Goal: Task Accomplishment & Management: Use online tool/utility

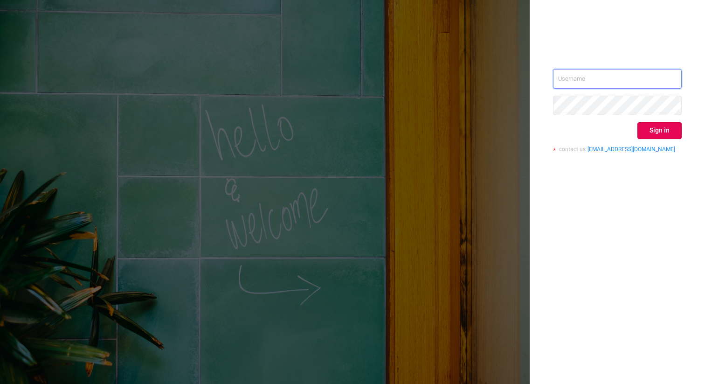
click at [598, 85] on input "text" at bounding box center [617, 79] width 129 height 20
type input "[PERSON_NAME][EMAIL_ADDRESS][DOMAIN_NAME]"
click at [657, 128] on button "Sign in" at bounding box center [659, 130] width 44 height 17
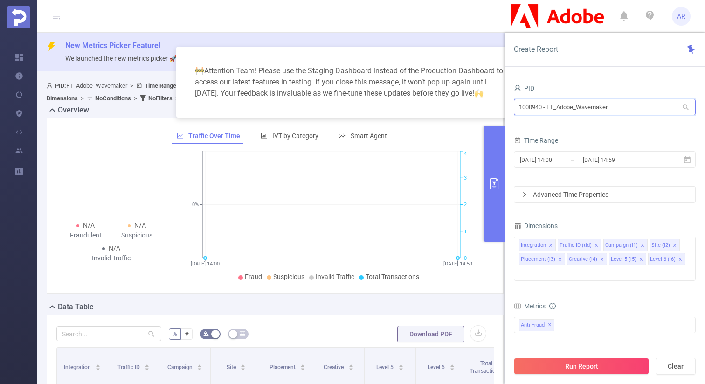
click at [558, 107] on input "1000940 - FT_Adobe_Wavemaker" at bounding box center [605, 107] width 182 height 16
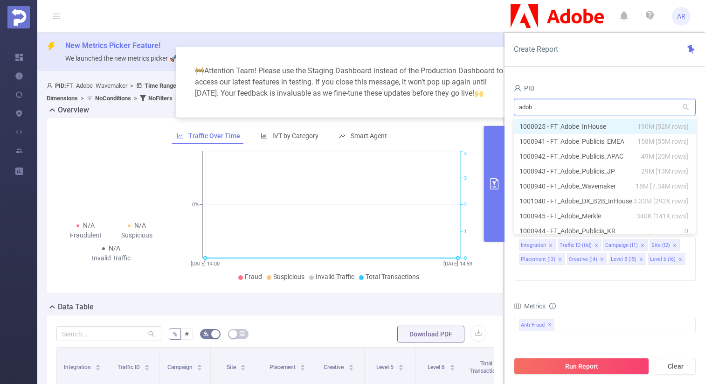
type input "adobe"
click at [588, 126] on li "1000925 - FT_Adobe_InHouse 190M [52M rows]" at bounding box center [605, 126] width 182 height 15
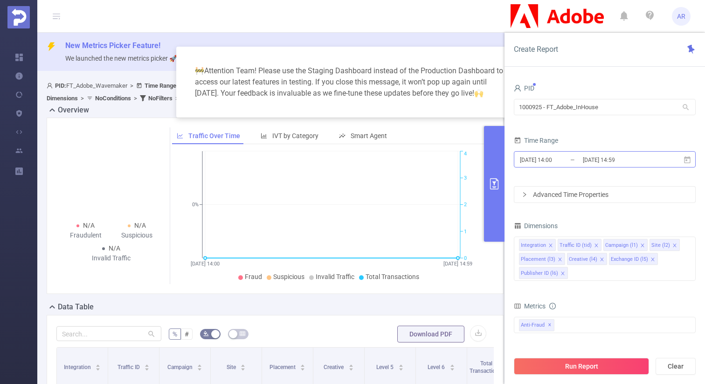
click at [571, 158] on input "[DATE] 14:00" at bounding box center [556, 159] width 75 height 13
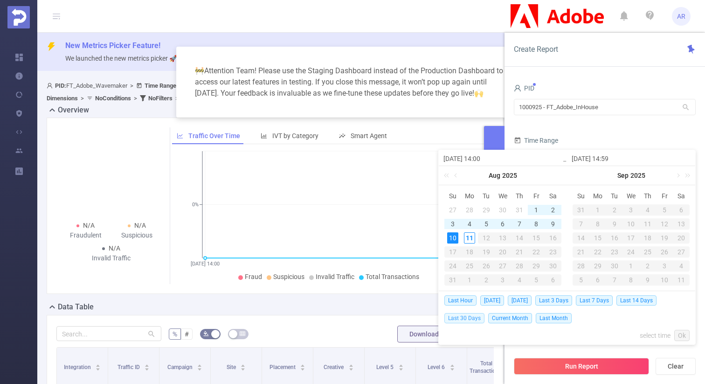
click at [474, 317] on span "Last 30 Days" at bounding box center [464, 318] width 40 height 10
type input "[DATE] 00:00"
type input "[DATE] 23:59"
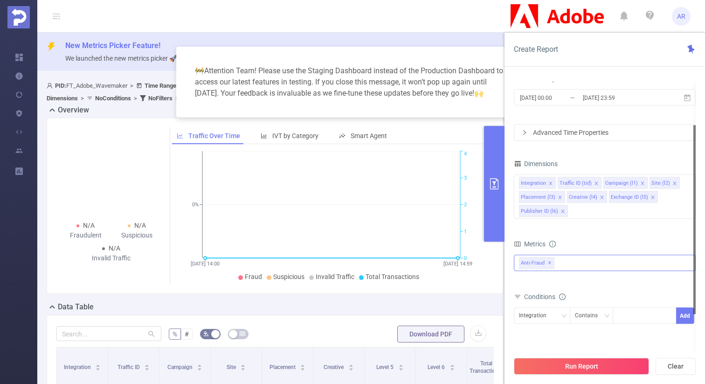
click at [567, 266] on div "Anti-Fraud ✕" at bounding box center [605, 262] width 182 height 16
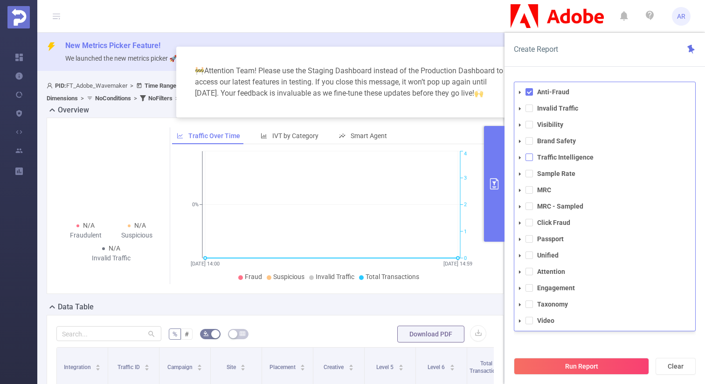
click at [529, 157] on span at bounding box center [528, 156] width 7 height 7
click at [531, 91] on span at bounding box center [528, 91] width 7 height 7
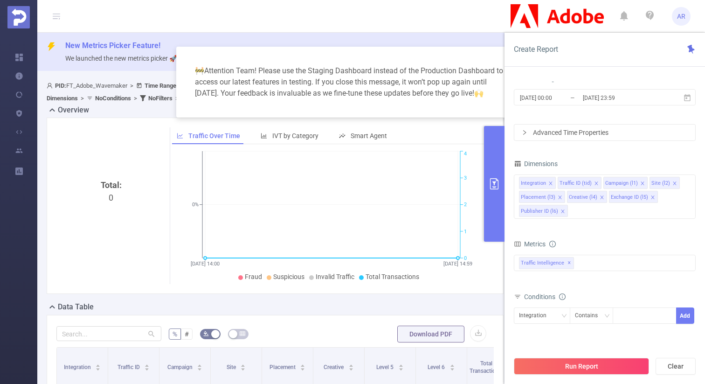
click at [544, 70] on div "Create Report PID 1000925 - FT_Adobe_InHouse 1000925 - FT_Adobe_InHouse Time Ra…" at bounding box center [604, 208] width 200 height 351
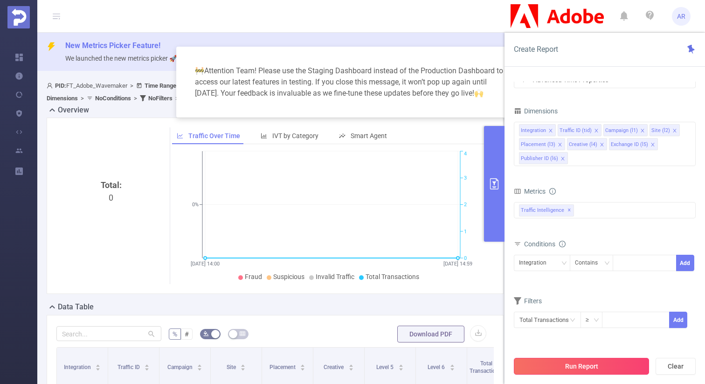
click at [562, 363] on button "Run Report" at bounding box center [581, 365] width 135 height 17
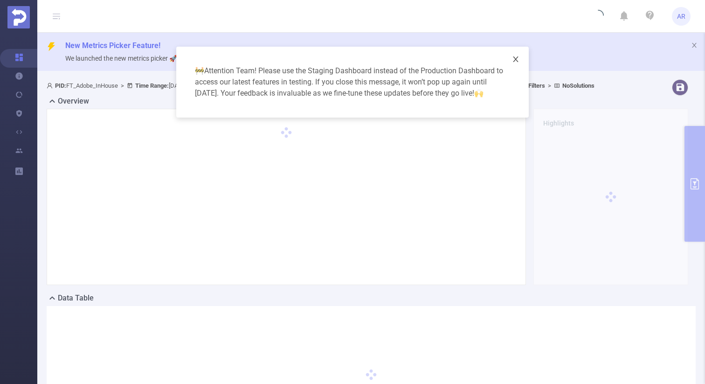
click at [515, 60] on icon "icon: close" at bounding box center [515, 58] width 7 height 7
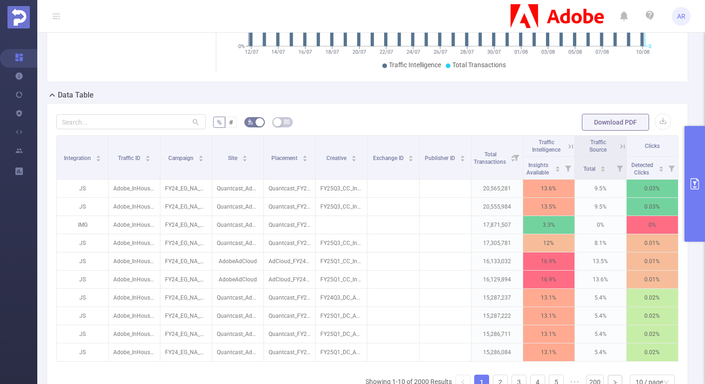
scroll to position [311, 0]
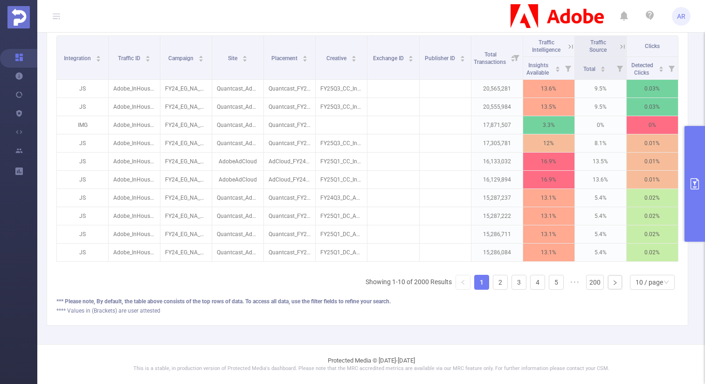
click at [693, 148] on button "primary" at bounding box center [694, 184] width 21 height 116
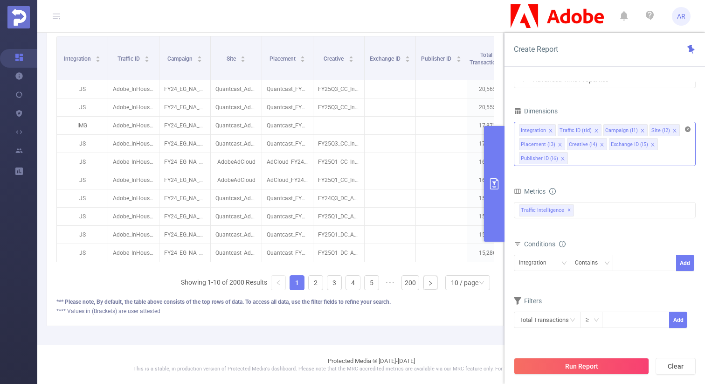
click at [688, 128] on icon "icon: close-circle" at bounding box center [688, 129] width 6 height 6
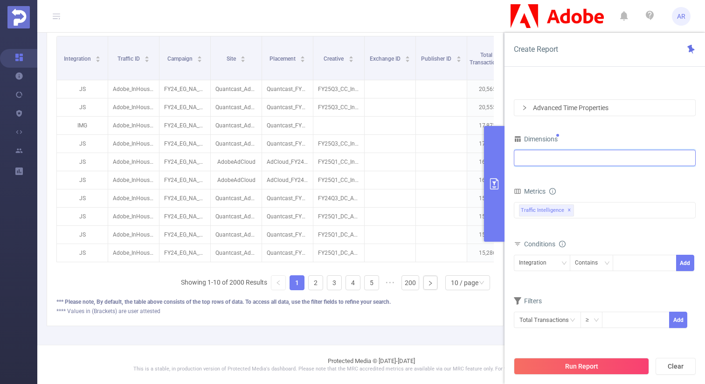
click at [587, 153] on div at bounding box center [605, 157] width 172 height 15
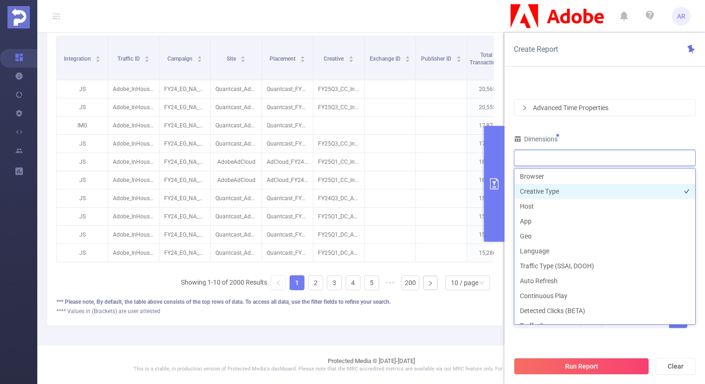
scroll to position [182, 0]
click at [548, 206] on li "Host" at bounding box center [604, 204] width 181 height 15
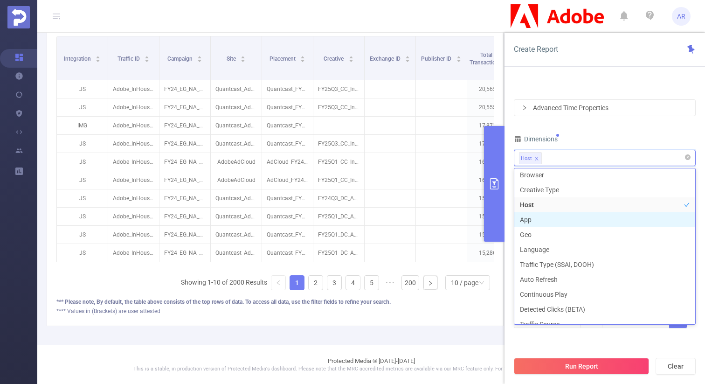
scroll to position [181, 0]
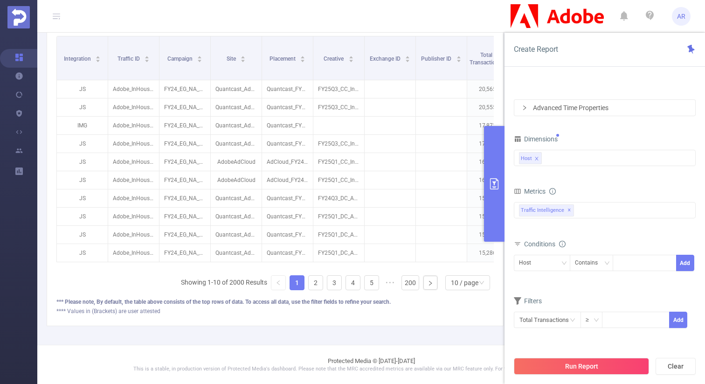
click at [595, 133] on div "Dimensions" at bounding box center [605, 139] width 182 height 15
click at [556, 366] on button "Run Report" at bounding box center [581, 365] width 135 height 17
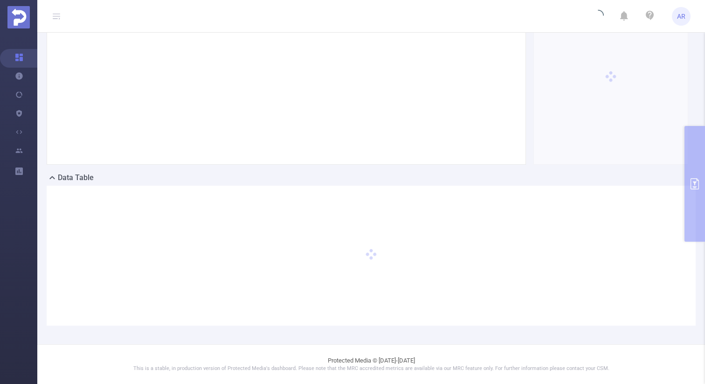
scroll to position [0, 0]
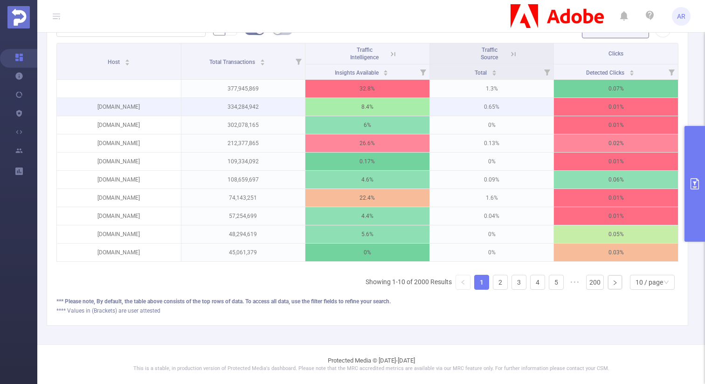
scroll to position [0, 2]
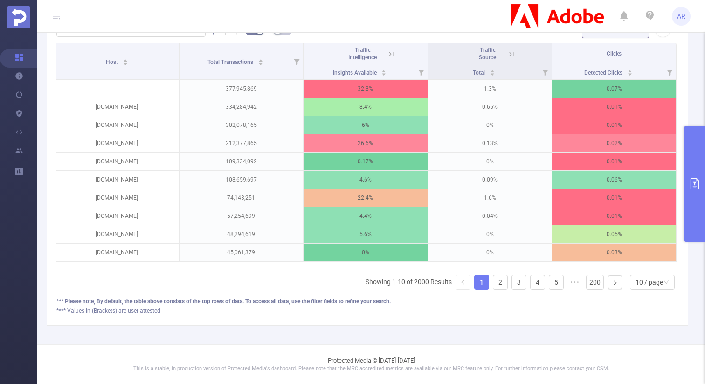
click at [692, 149] on button "primary" at bounding box center [694, 184] width 21 height 116
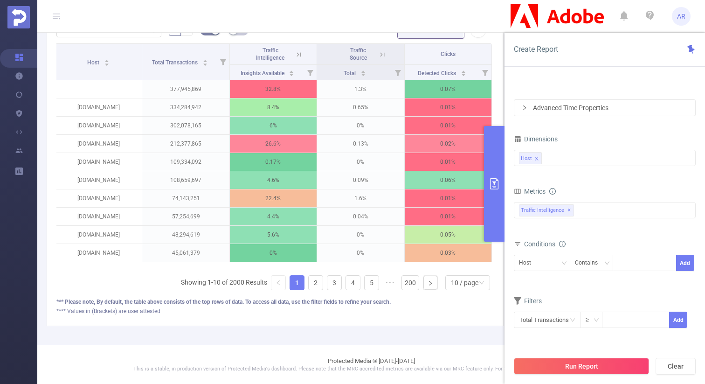
click at [295, 54] on icon at bounding box center [299, 54] width 8 height 8
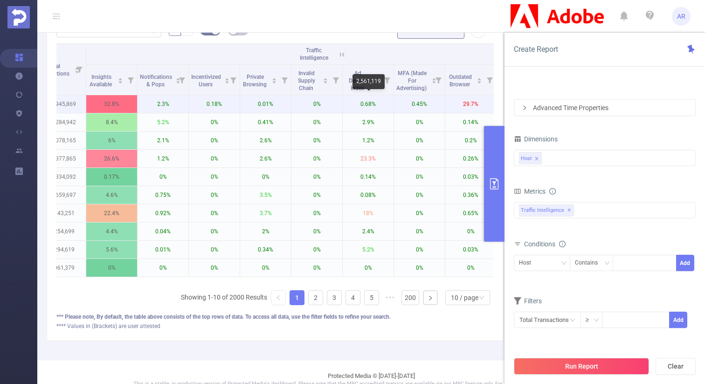
scroll to position [303, 0]
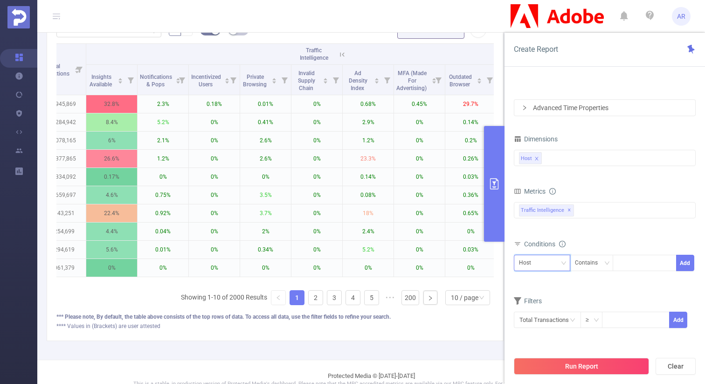
click at [547, 261] on div "Host" at bounding box center [542, 262] width 46 height 15
click at [582, 293] on form "Dimensions Host Metrics Total Fraudulent Bot/Virus Hostile Tools Tunneled Traff…" at bounding box center [605, 235] width 182 height 207
click at [558, 311] on input "text" at bounding box center [547, 319] width 67 height 16
click at [555, 318] on input "text" at bounding box center [547, 319] width 67 height 16
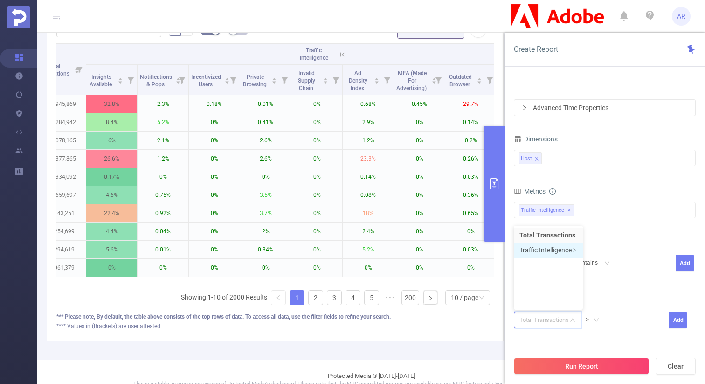
click at [556, 246] on li "Traffic Intelligence" at bounding box center [548, 249] width 69 height 15
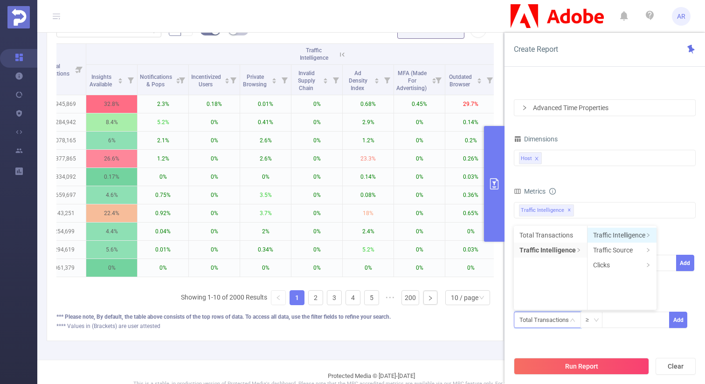
click at [625, 235] on li "Traffic Intelligence" at bounding box center [621, 234] width 69 height 15
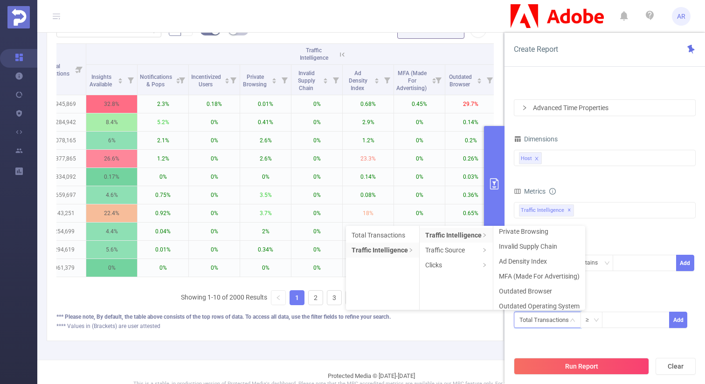
scroll to position [54, 0]
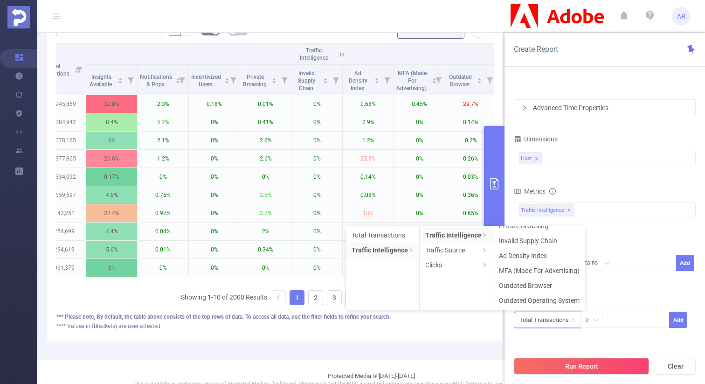
click at [540, 267] on li "MFA (Made For Advertising)" at bounding box center [539, 270] width 92 height 15
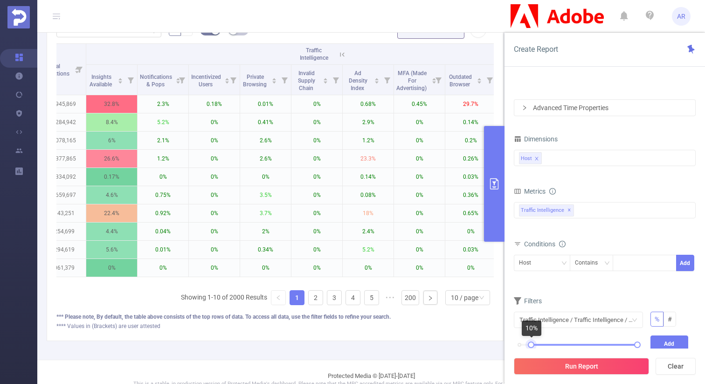
drag, startPoint x: 520, startPoint y: 343, endPoint x: 532, endPoint y: 348, distance: 12.8
click at [532, 348] on div "0% 100%" at bounding box center [578, 347] width 137 height 25
click at [655, 339] on button "Add" at bounding box center [669, 343] width 38 height 16
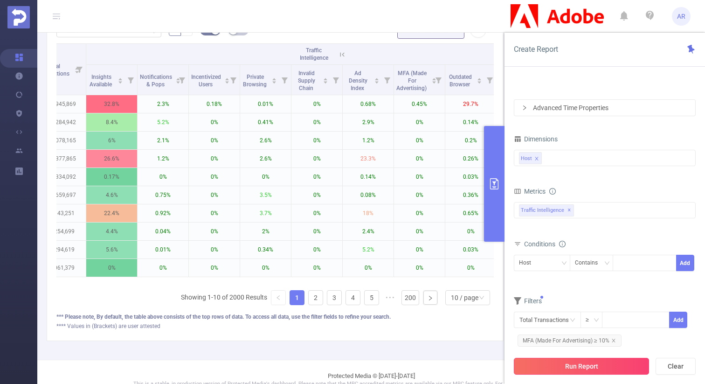
click at [604, 372] on button "Run Report" at bounding box center [581, 365] width 135 height 17
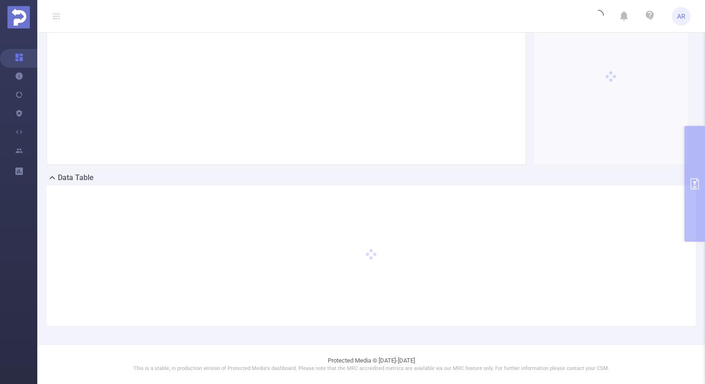
scroll to position [129, 0]
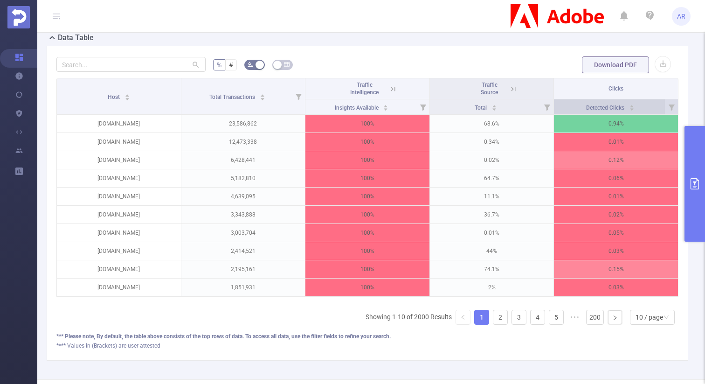
scroll to position [268, 0]
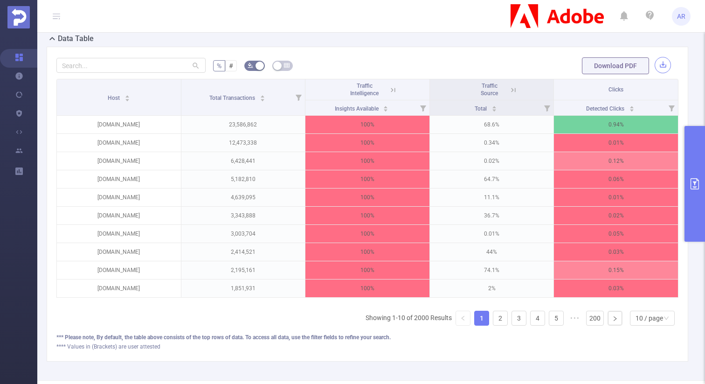
click at [661, 65] on button "button" at bounding box center [662, 65] width 16 height 16
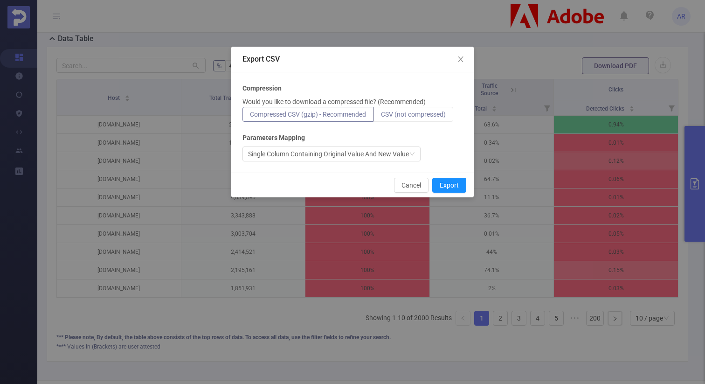
click at [438, 113] on span "CSV (not compressed)" at bounding box center [413, 113] width 65 height 7
click at [381, 117] on input "CSV (not compressed)" at bounding box center [381, 117] width 0 height 0
click at [449, 187] on button "Export" at bounding box center [449, 185] width 34 height 15
